Goal: Information Seeking & Learning: Learn about a topic

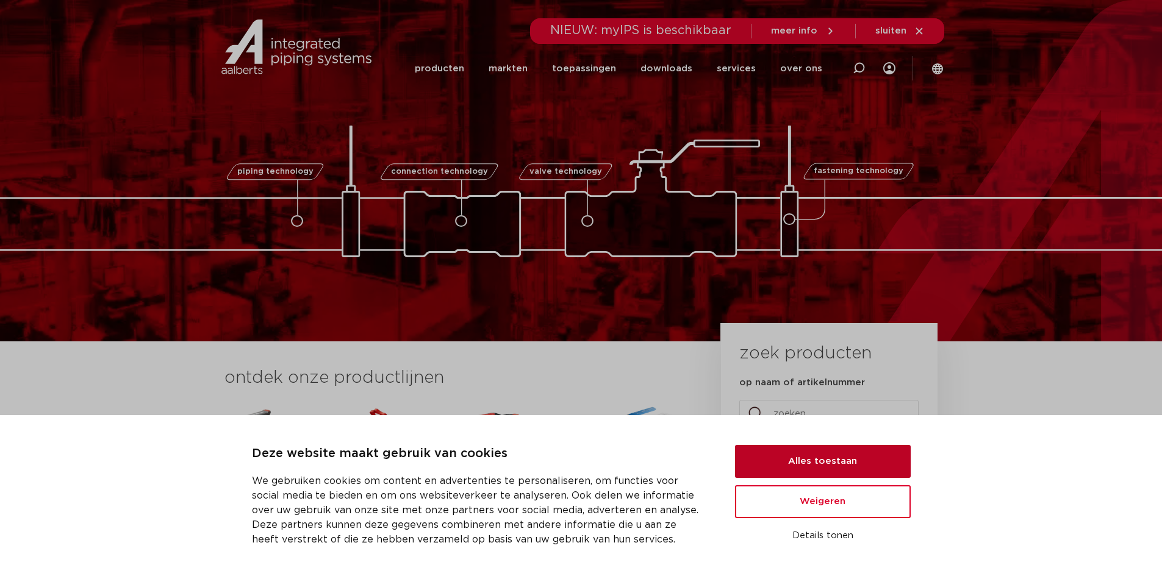
click at [816, 458] on button "Alles toestaan" at bounding box center [823, 461] width 176 height 33
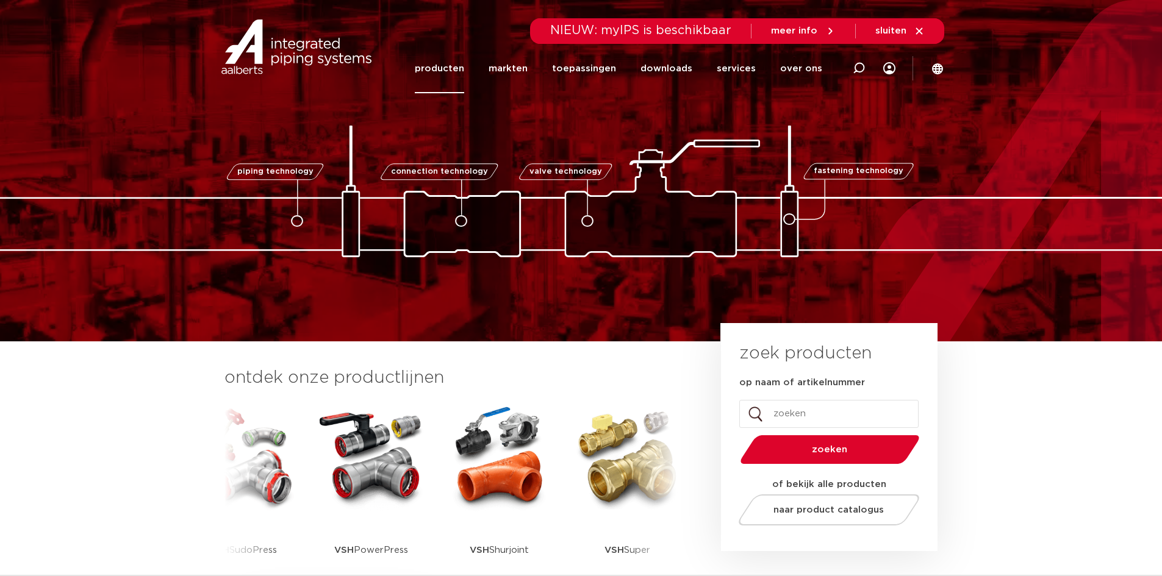
drag, startPoint x: 439, startPoint y: 63, endPoint x: 439, endPoint y: 72, distance: 8.5
click at [440, 64] on link "producten" at bounding box center [439, 68] width 49 height 49
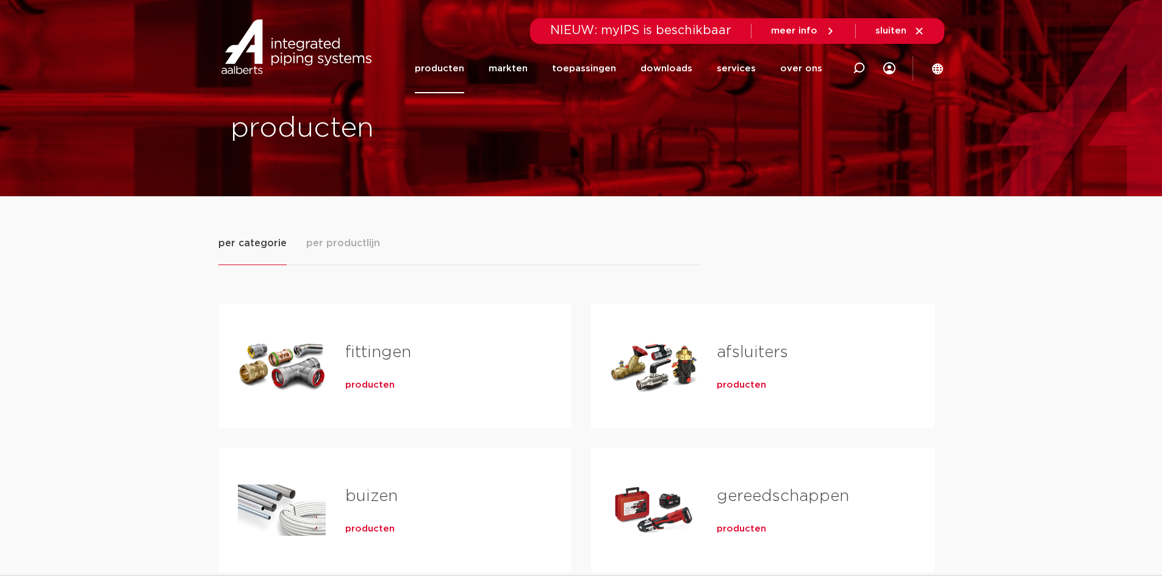
click at [451, 66] on link "producten" at bounding box center [439, 68] width 49 height 49
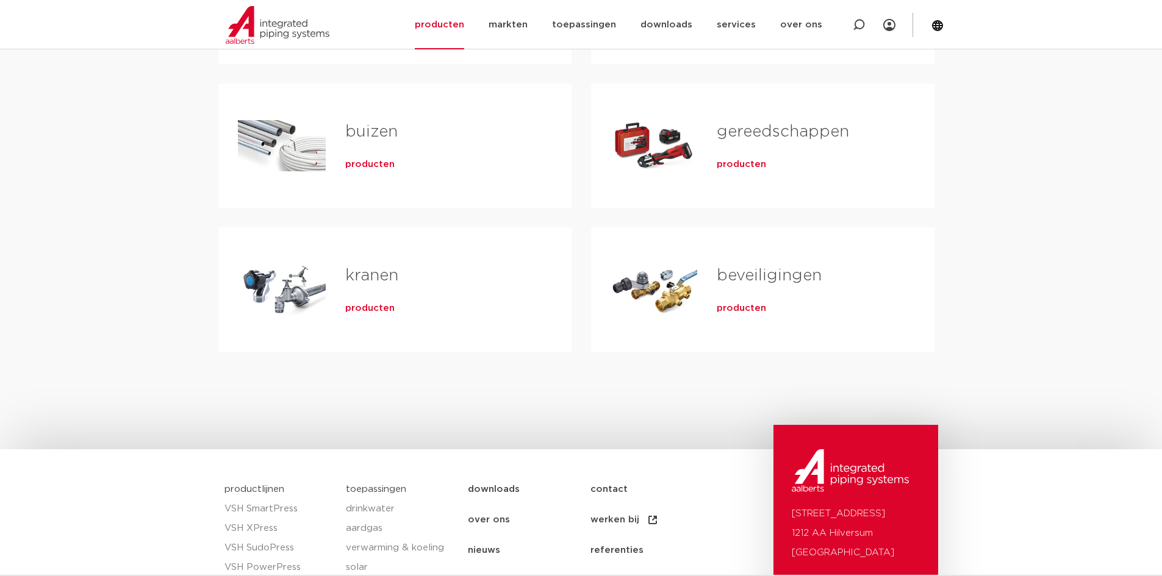
scroll to position [366, 0]
click at [759, 276] on link "beveiligingen" at bounding box center [769, 275] width 105 height 16
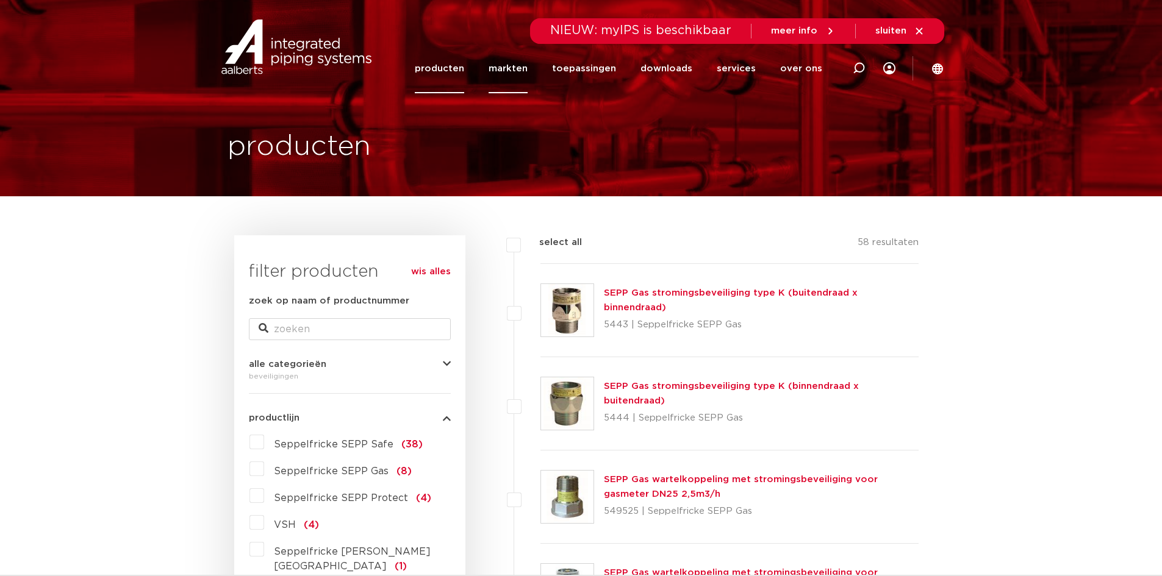
click at [508, 66] on link "markten" at bounding box center [508, 68] width 39 height 49
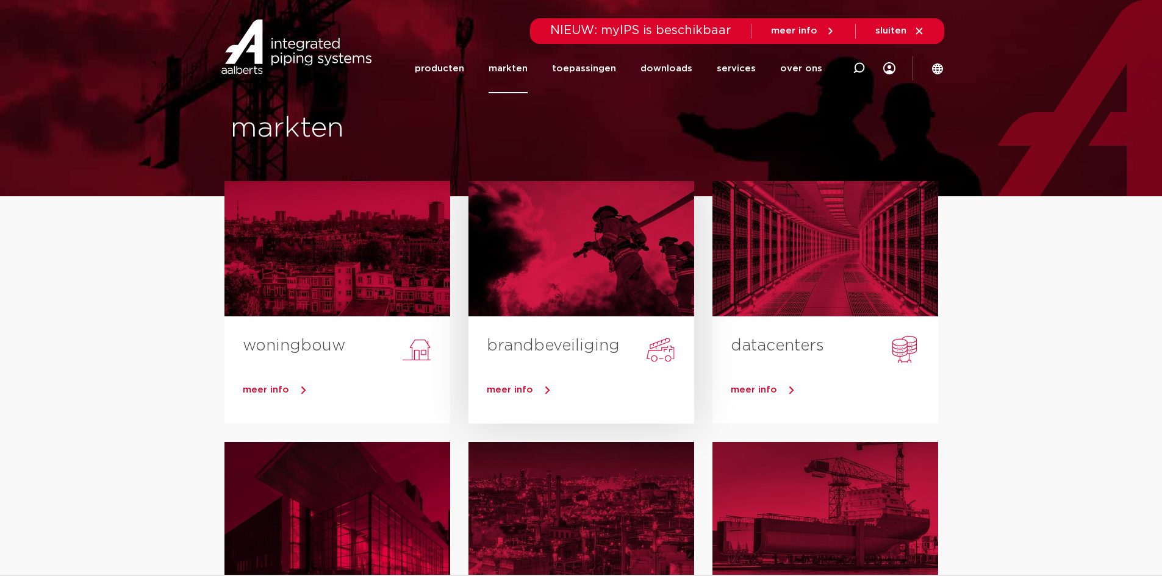
click at [523, 394] on span "meer info" at bounding box center [510, 390] width 46 height 9
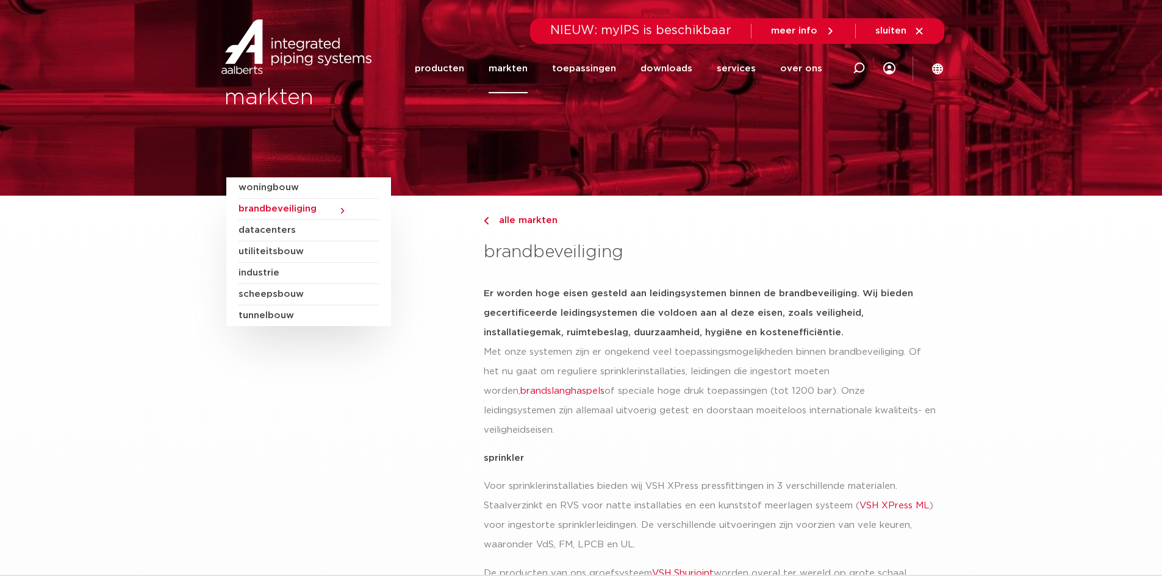
click at [318, 205] on span "brandbeveiliging" at bounding box center [309, 209] width 140 height 21
click at [339, 209] on span "brandbeveiliging" at bounding box center [309, 209] width 140 height 21
click at [460, 65] on link "producten" at bounding box center [439, 68] width 49 height 49
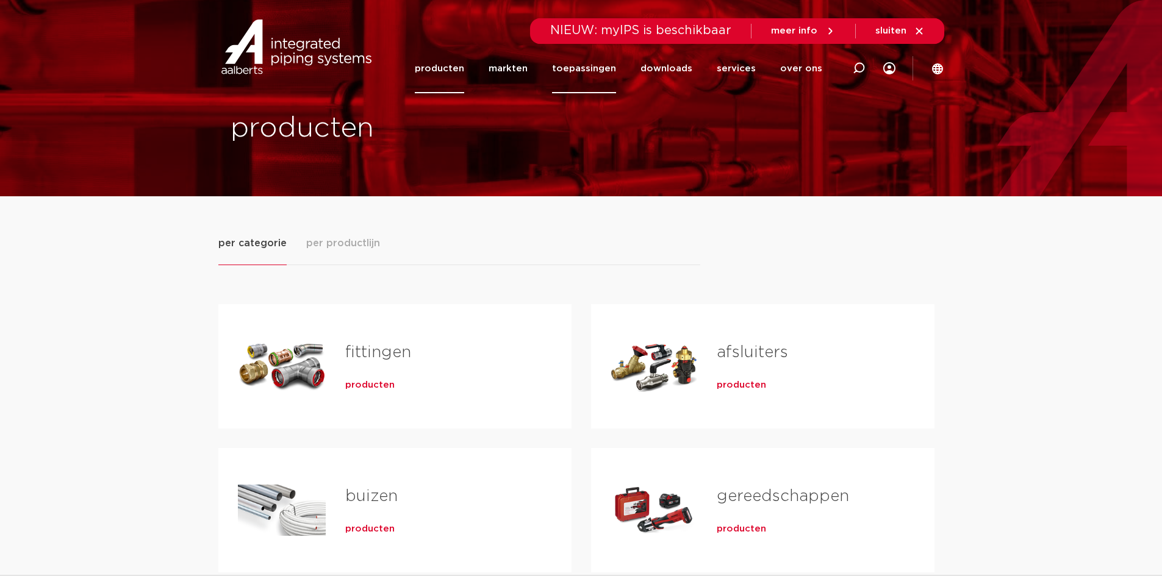
click at [587, 66] on link "toepassingen" at bounding box center [584, 68] width 64 height 49
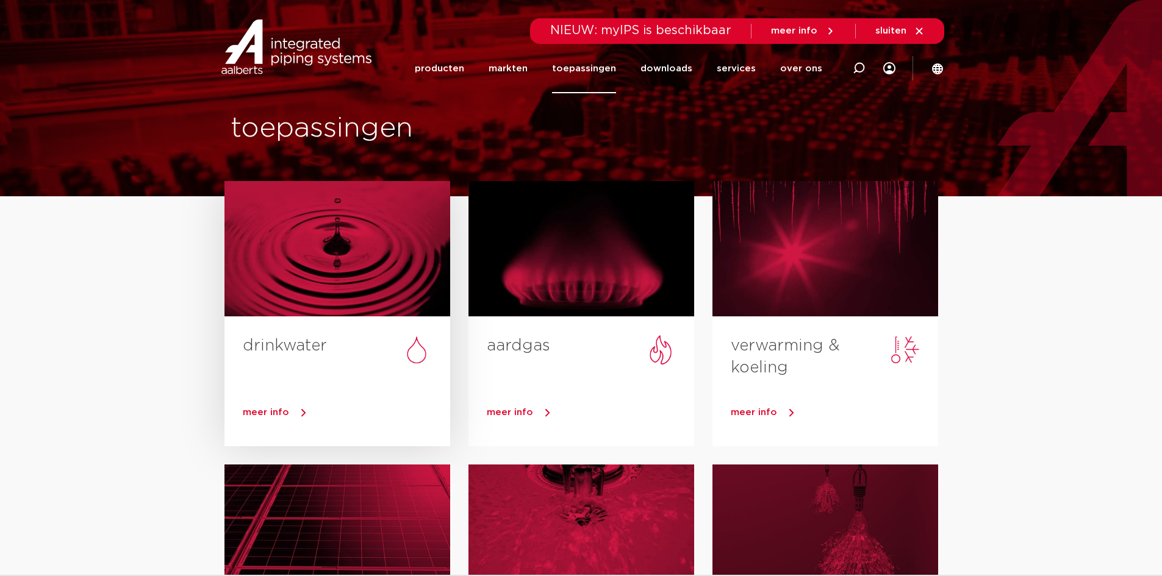
click at [270, 410] on span "meer info" at bounding box center [266, 412] width 46 height 9
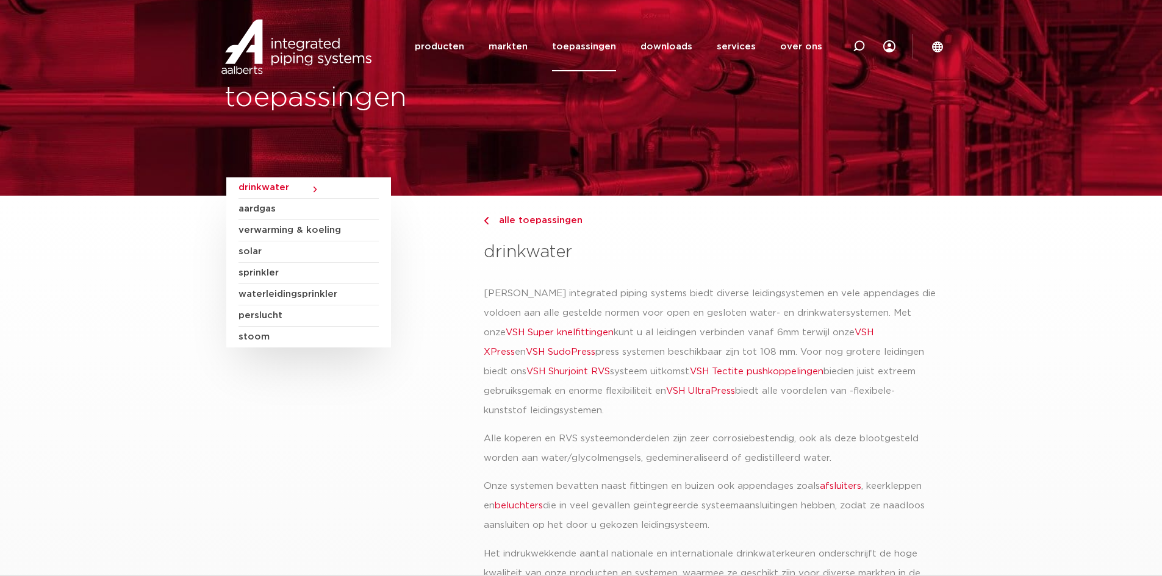
click at [264, 275] on span "sprinkler" at bounding box center [309, 273] width 140 height 21
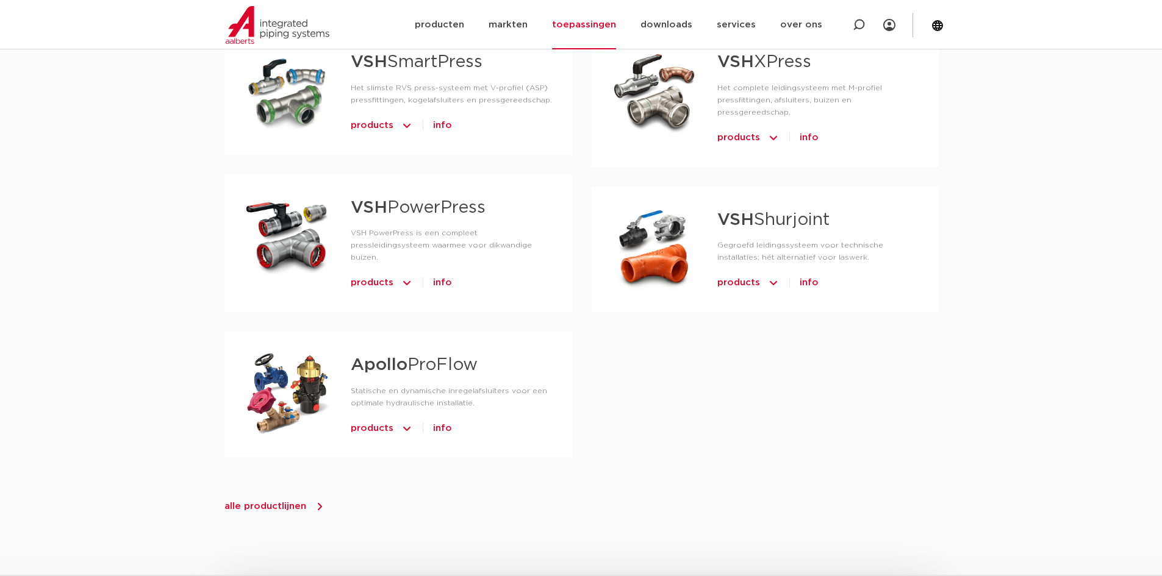
scroll to position [793, 0]
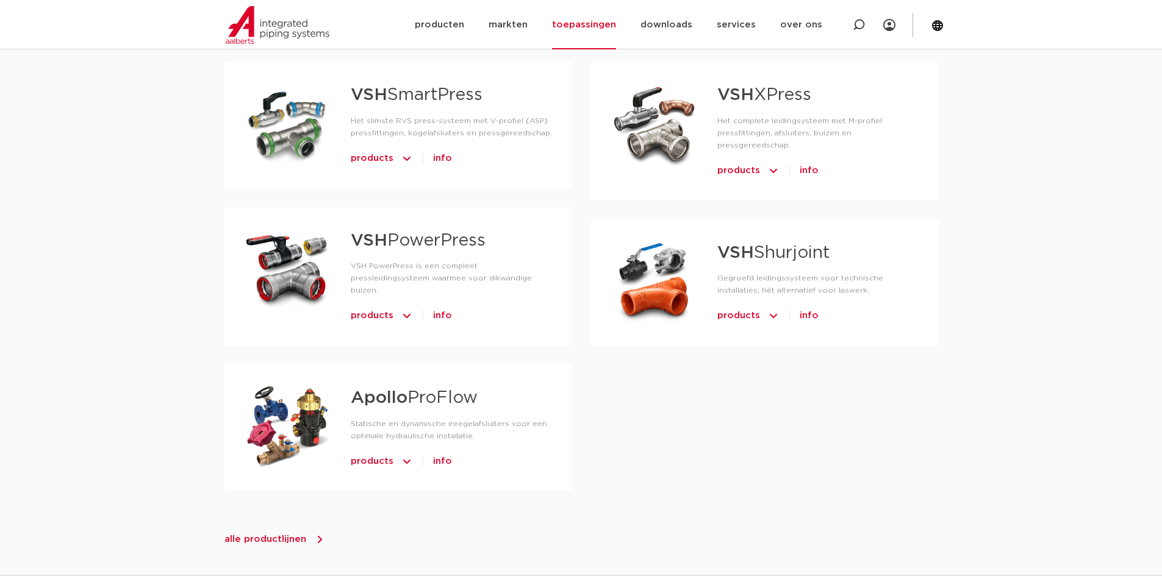
click at [383, 469] on span "products" at bounding box center [372, 462] width 43 height 20
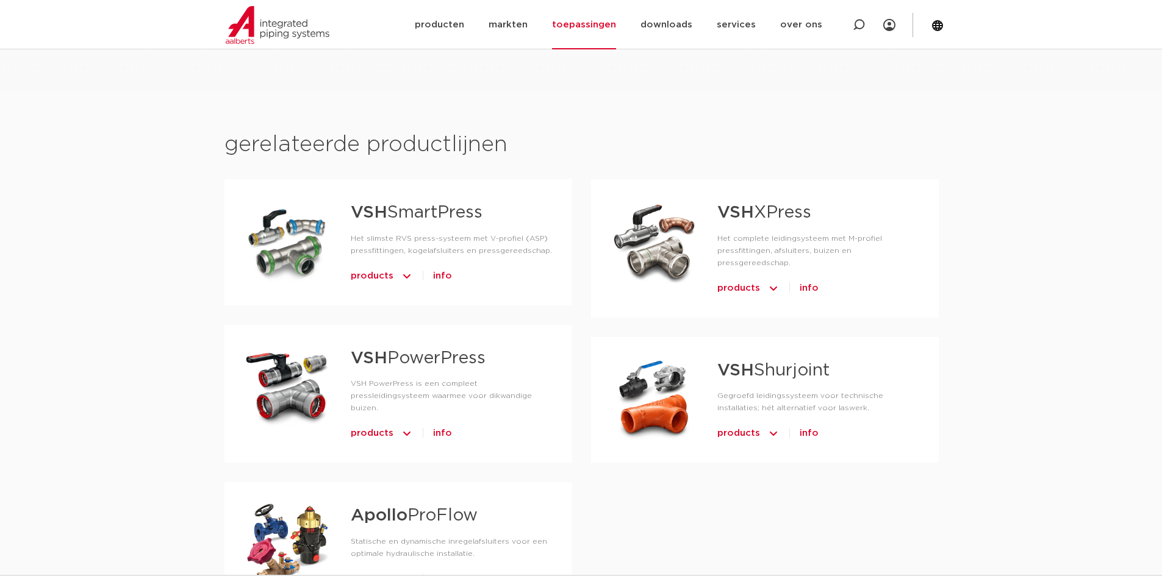
scroll to position [671, 0]
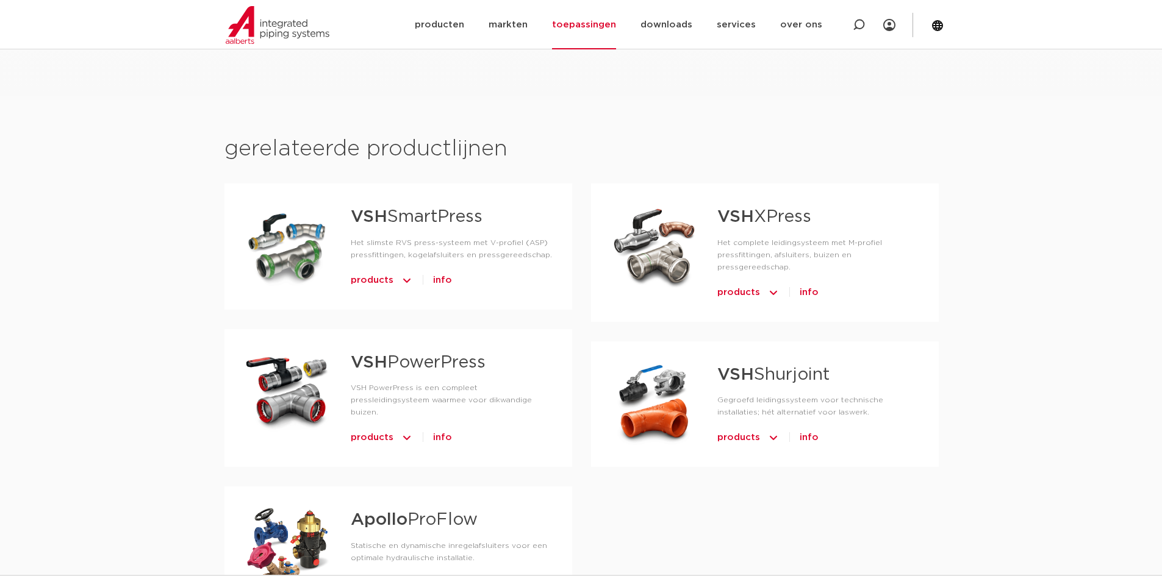
click at [385, 445] on span "products" at bounding box center [372, 438] width 43 height 20
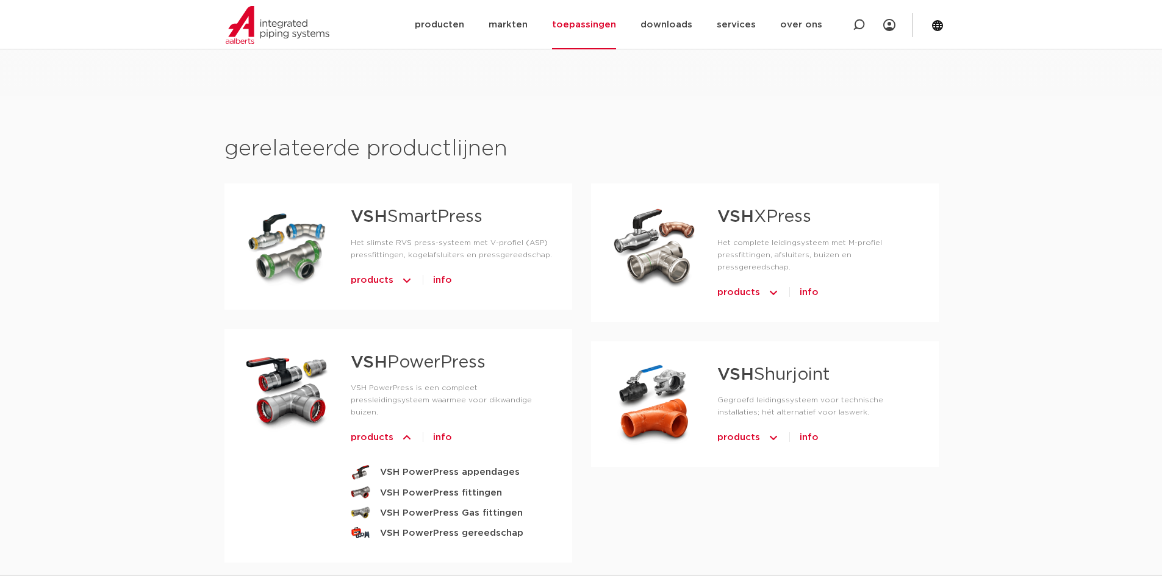
click at [439, 214] on link "VSH SmartPress" at bounding box center [417, 217] width 132 height 17
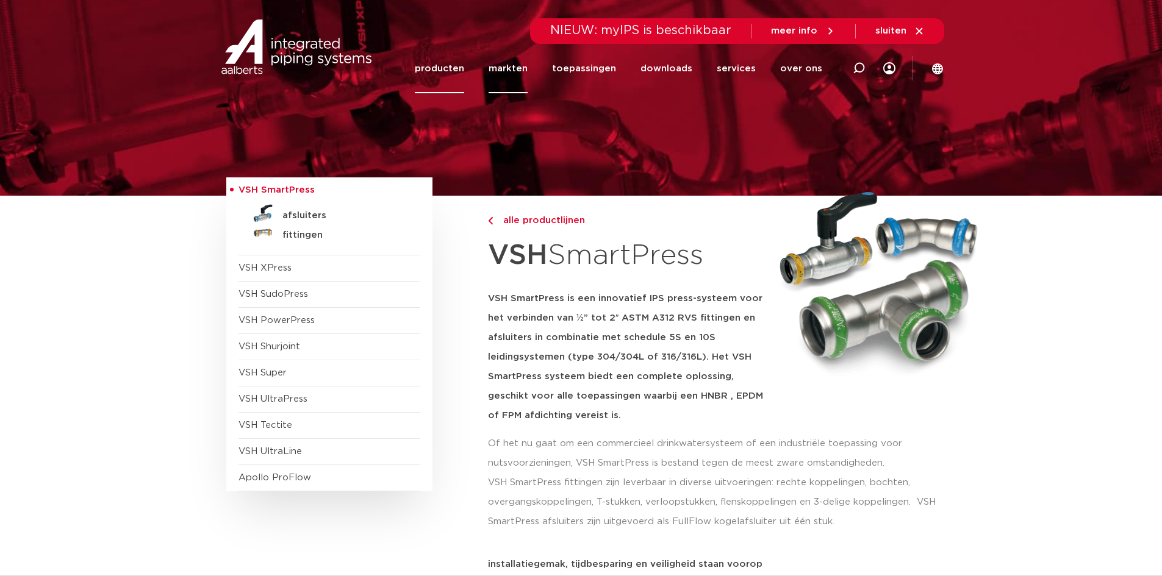
click at [528, 71] on link "markten" at bounding box center [508, 68] width 39 height 49
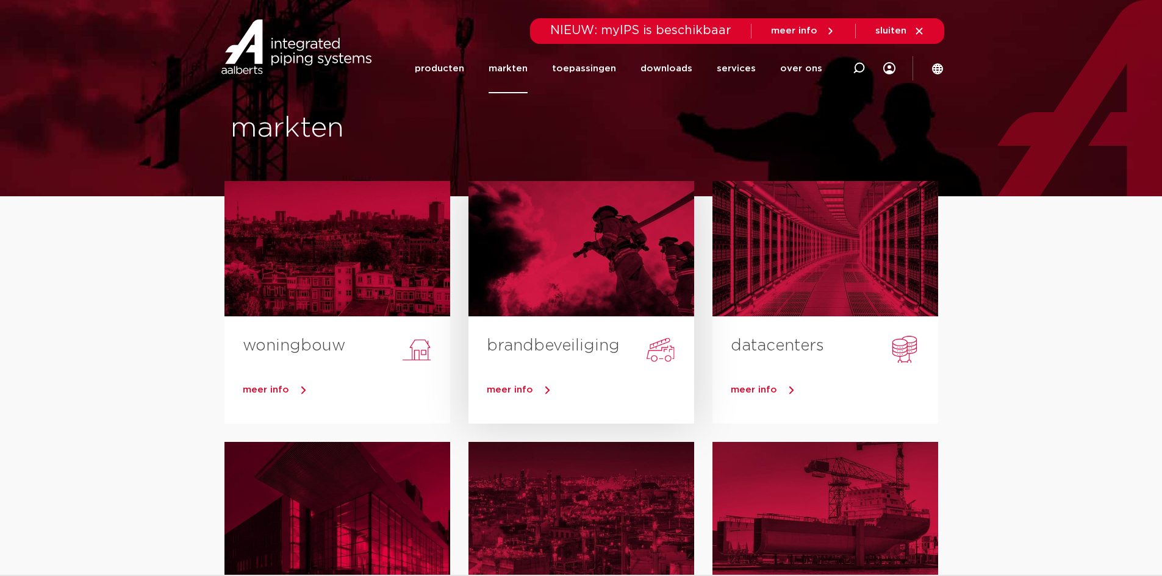
click at [579, 347] on link "brandbeveiliging" at bounding box center [553, 346] width 133 height 16
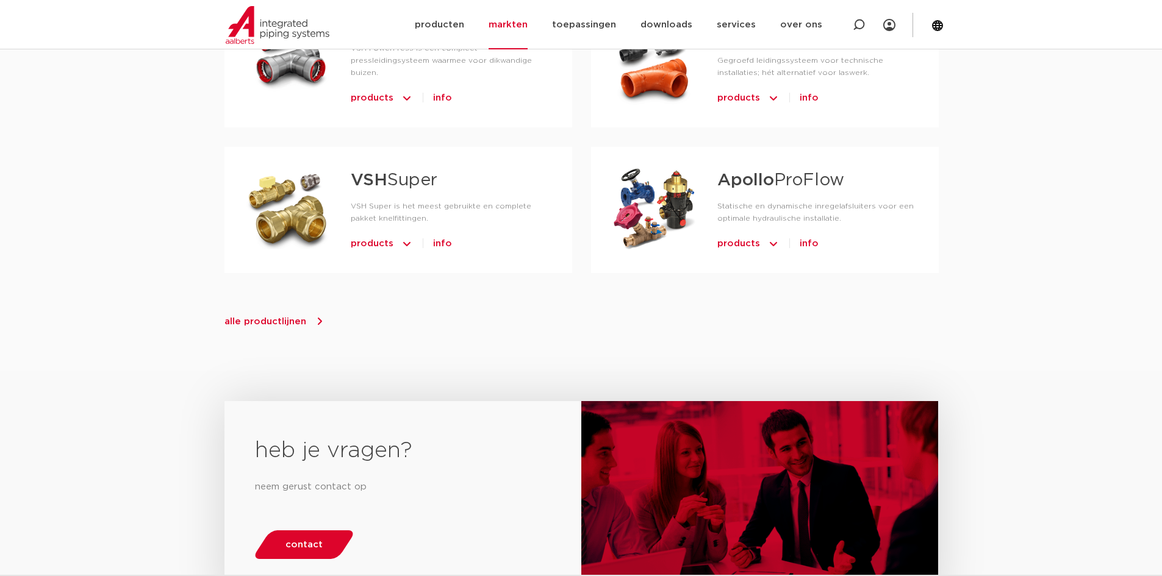
scroll to position [1464, 0]
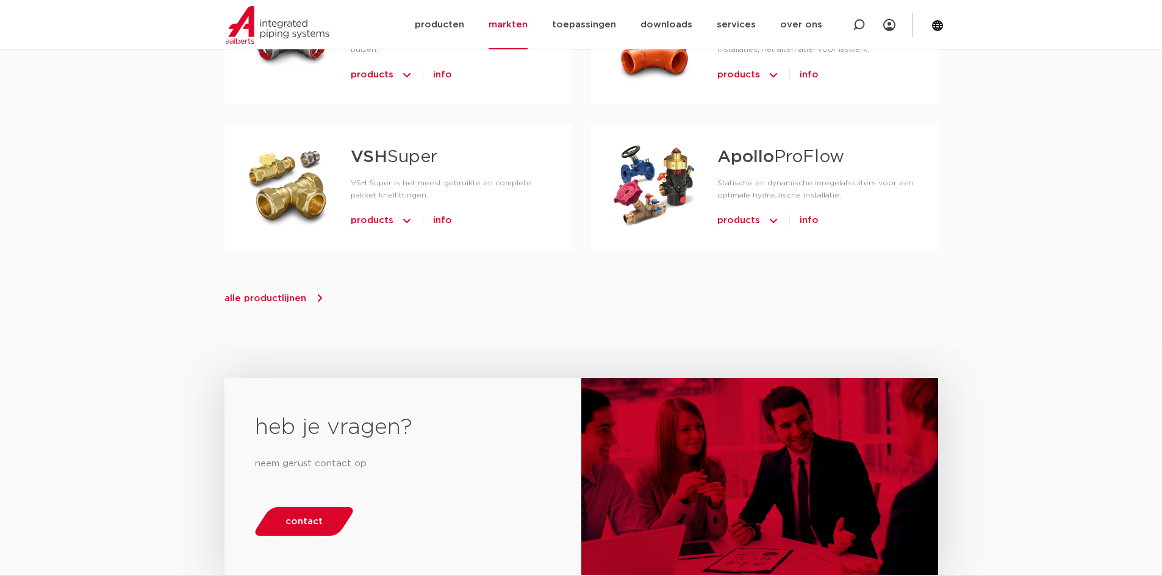
click at [290, 294] on span "alle productlijnen" at bounding box center [265, 298] width 82 height 9
